Goal: Task Accomplishment & Management: Manage account settings

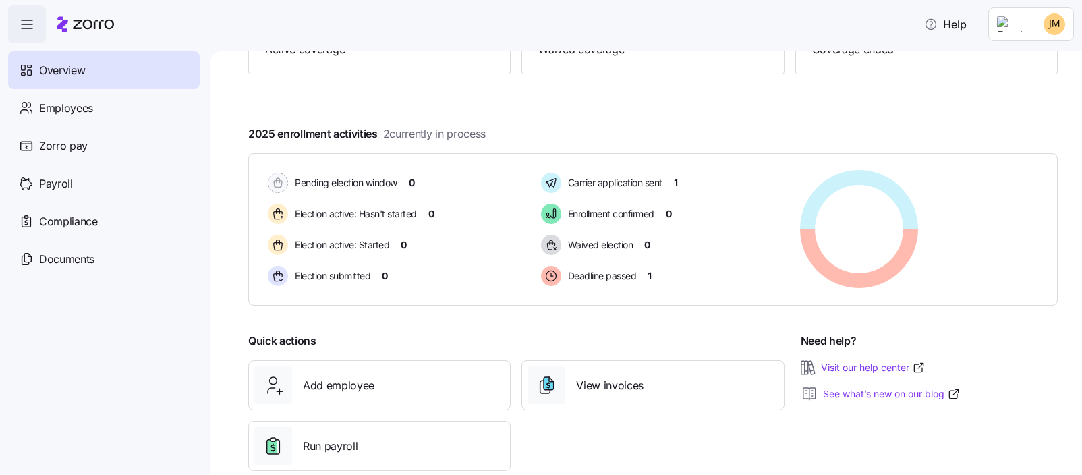
scroll to position [187, 0]
click at [92, 102] on div "Employees" at bounding box center [104, 108] width 192 height 38
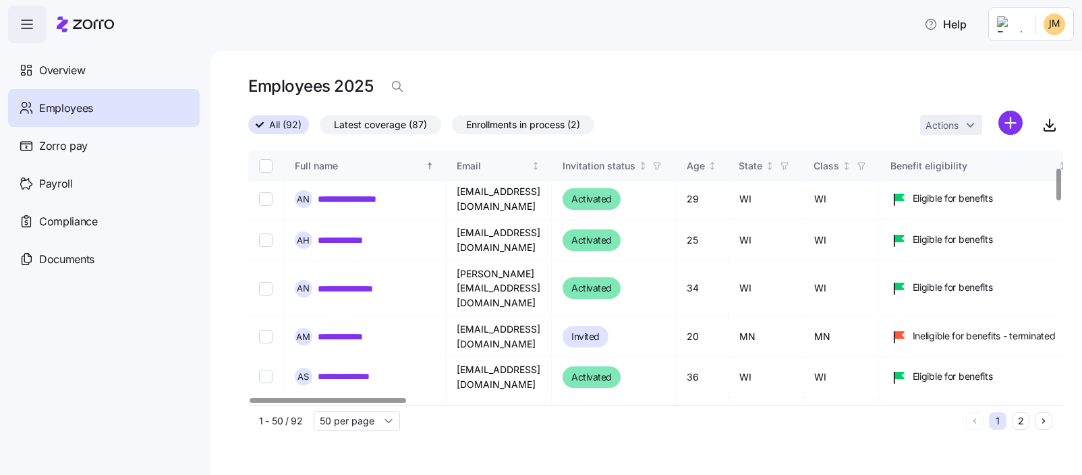
scroll to position [135, 0]
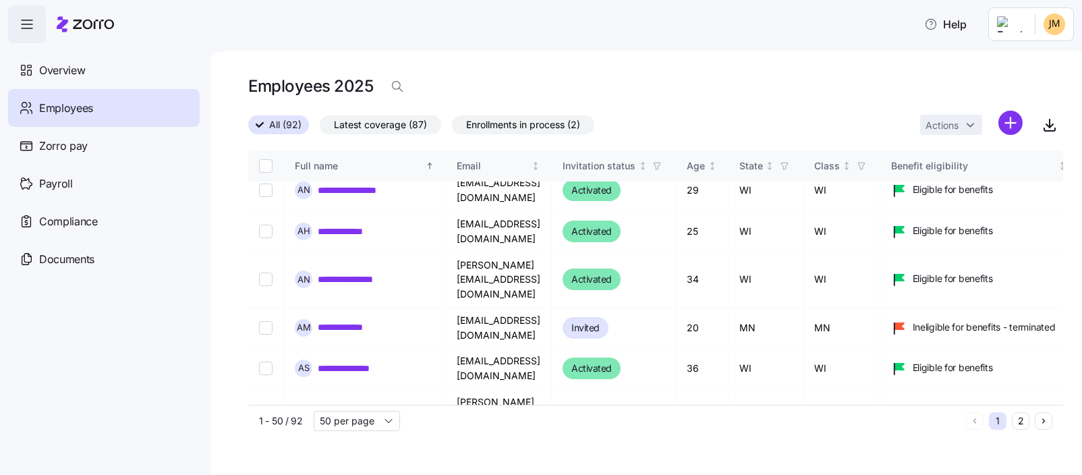
click at [521, 126] on span "Enrollments in process (2)" at bounding box center [523, 125] width 114 height 18
click at [452, 128] on input "Enrollments in process (2)" at bounding box center [452, 128] width 0 height 0
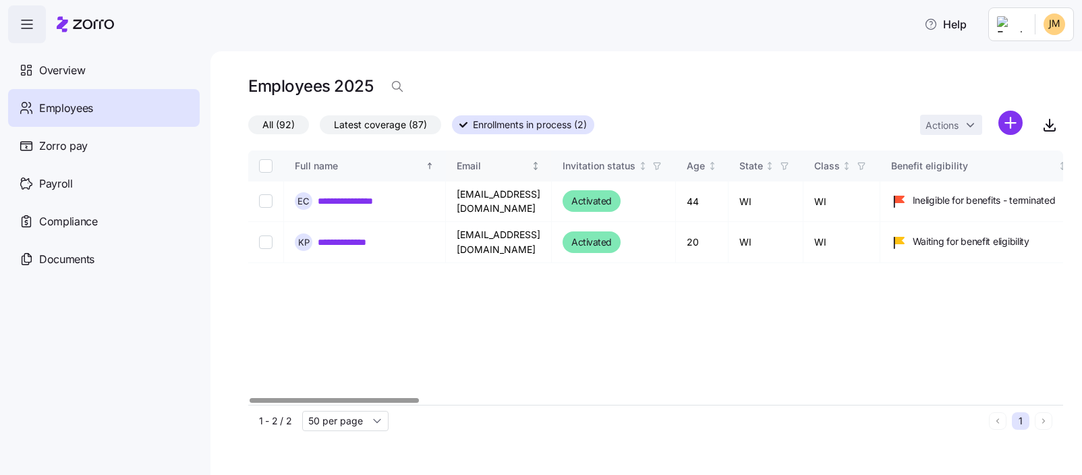
drag, startPoint x: 376, startPoint y: 124, endPoint x: 515, endPoint y: 156, distance: 142.5
click at [376, 124] on span "Latest coverage (87)" at bounding box center [380, 125] width 93 height 18
click at [320, 128] on input "Latest coverage (87)" at bounding box center [320, 128] width 0 height 0
